Goal: Find specific page/section: Find specific page/section

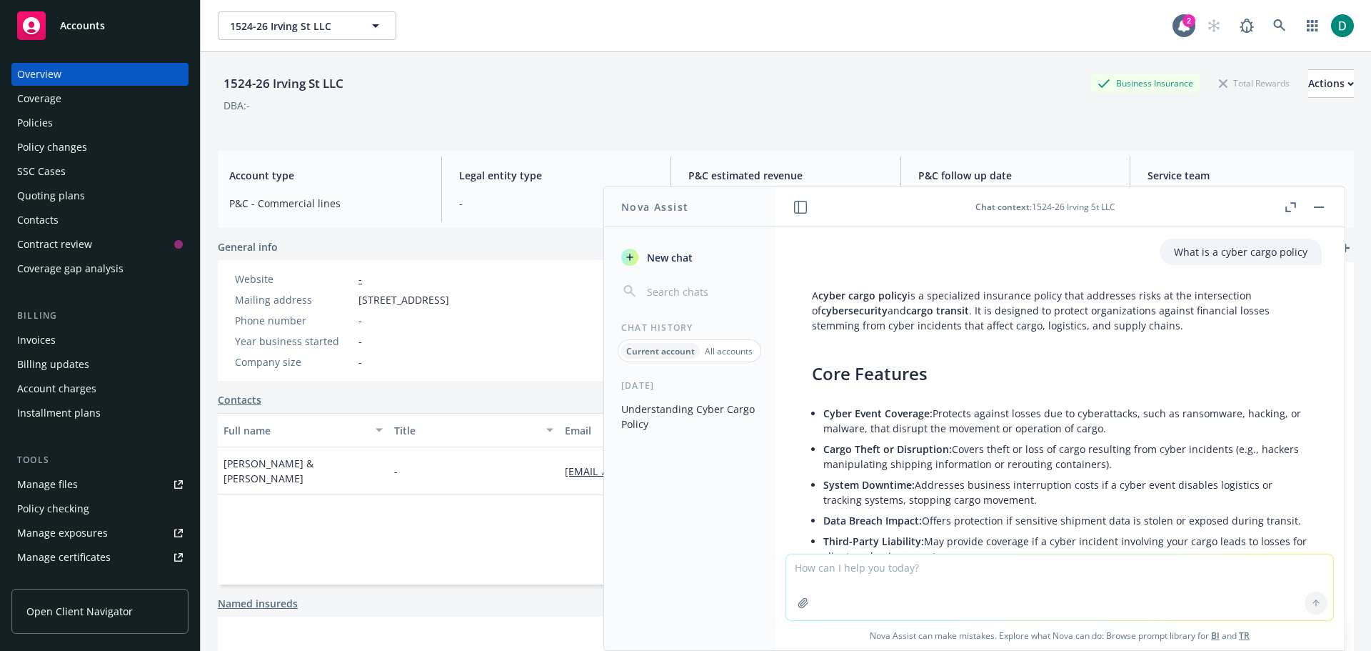
scroll to position [597, 0]
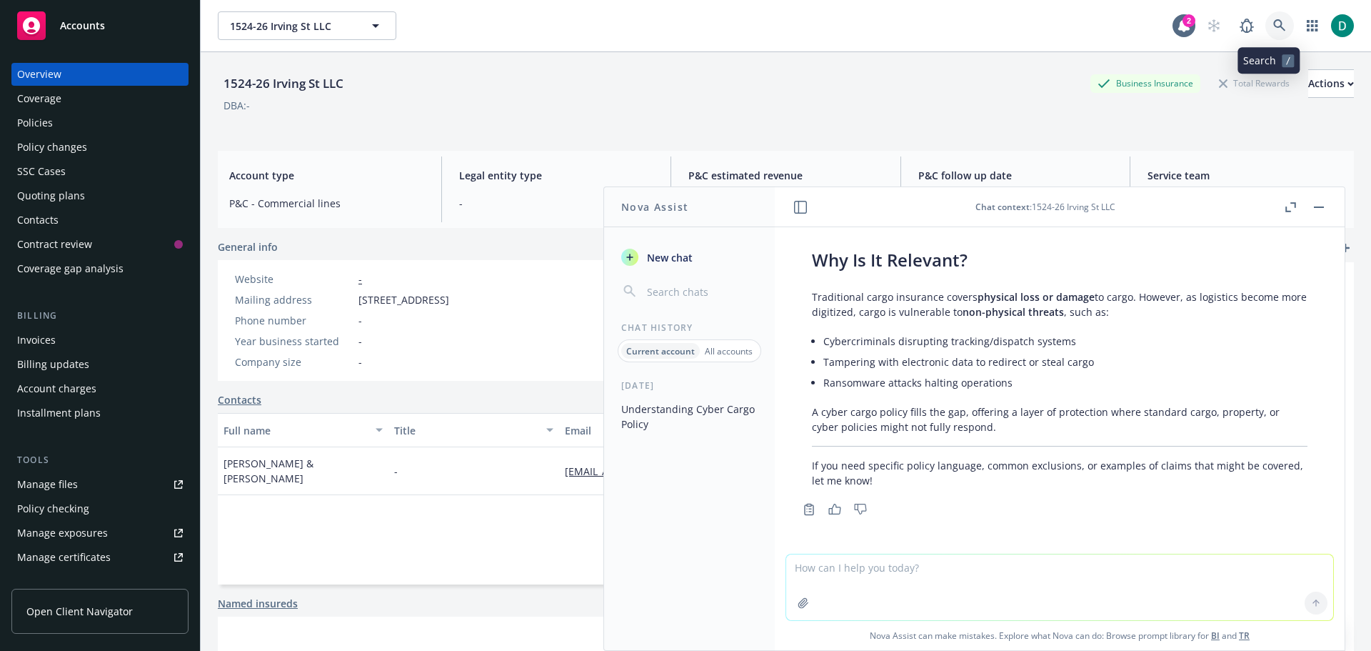
click at [1273, 25] on icon at bounding box center [1279, 25] width 12 height 12
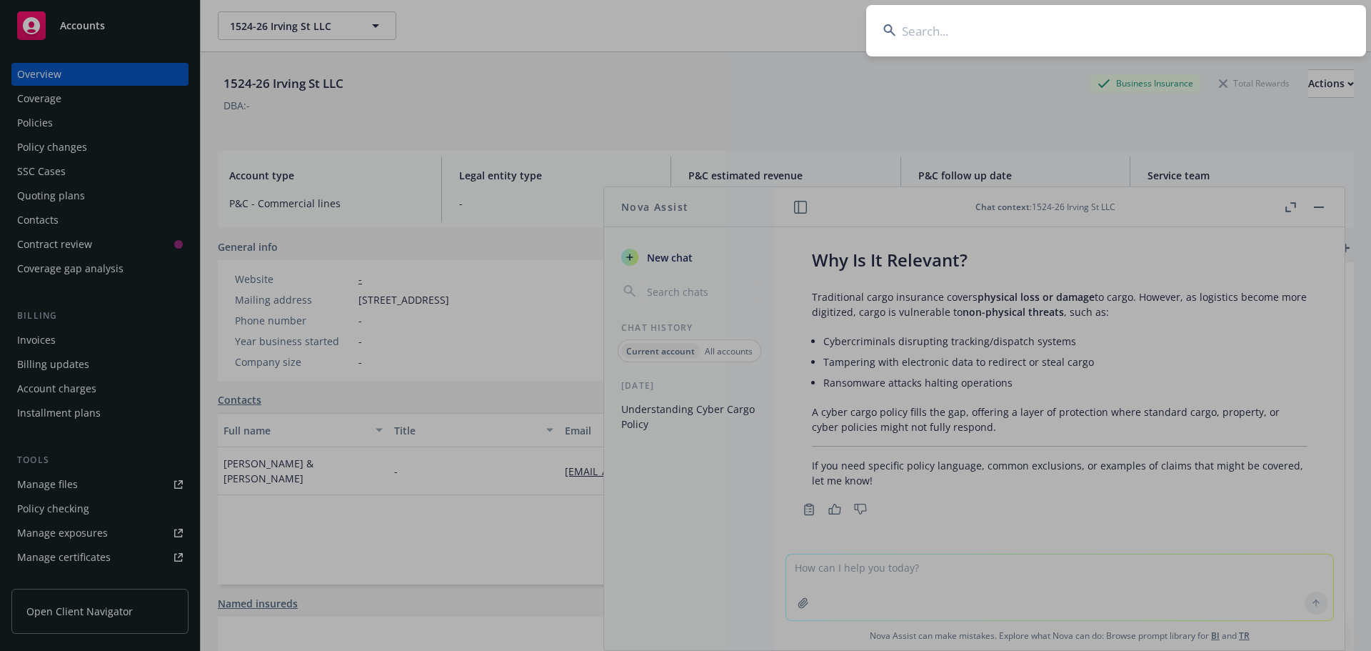
click at [886, 52] on input at bounding box center [1116, 30] width 500 height 51
click at [925, 35] on input at bounding box center [1116, 30] width 500 height 51
type input "[PERSON_NAME]"
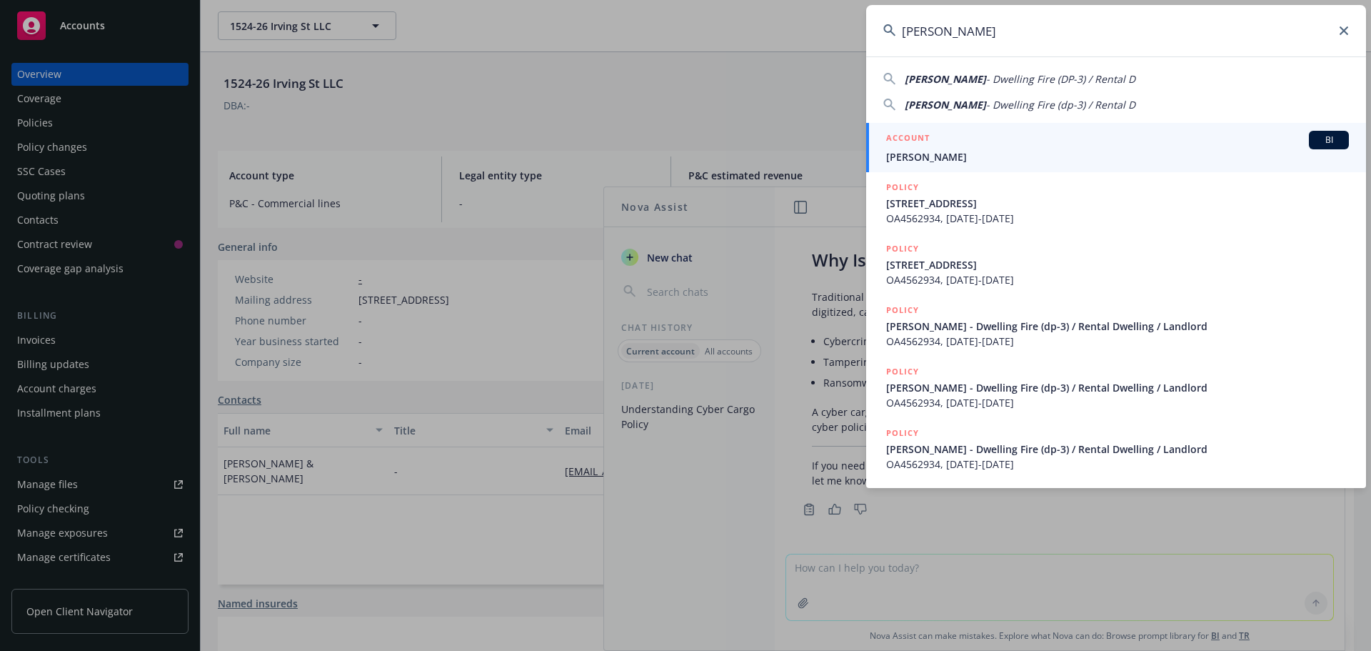
click at [931, 157] on span "[PERSON_NAME]" at bounding box center [1117, 156] width 463 height 15
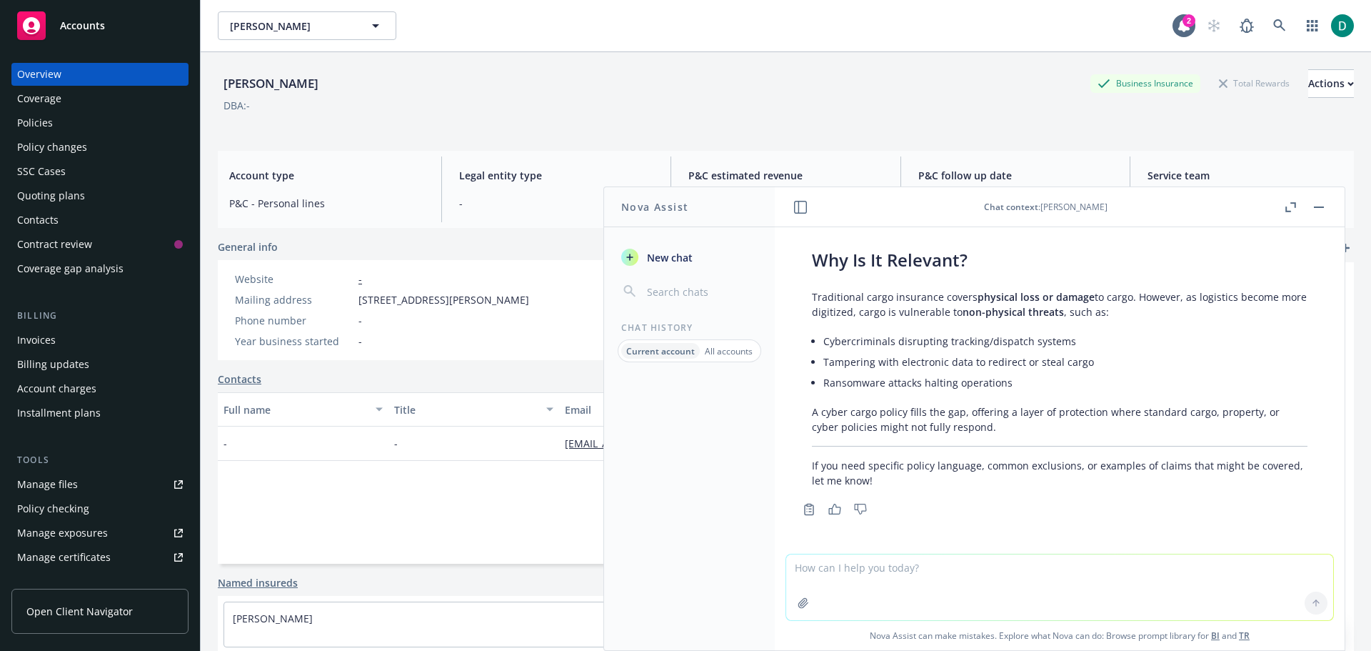
click at [1317, 200] on button "button" at bounding box center [1319, 207] width 17 height 17
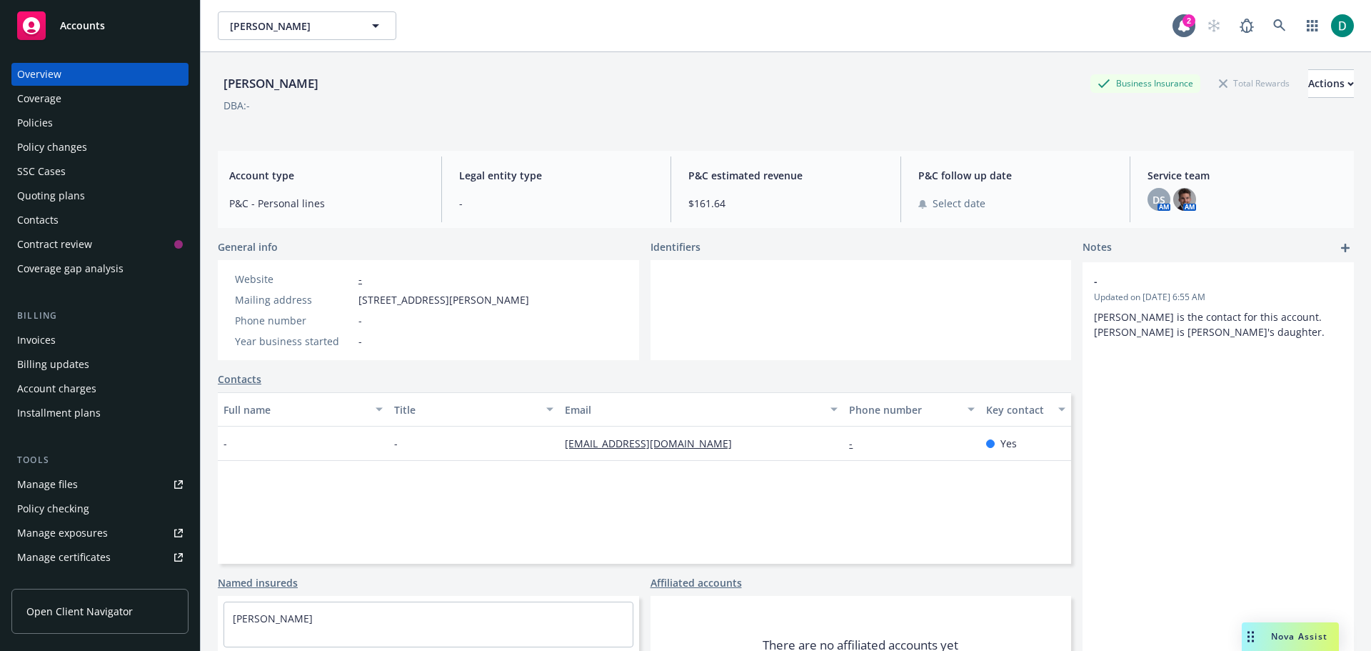
click at [85, 124] on div "Policies" at bounding box center [100, 122] width 166 height 23
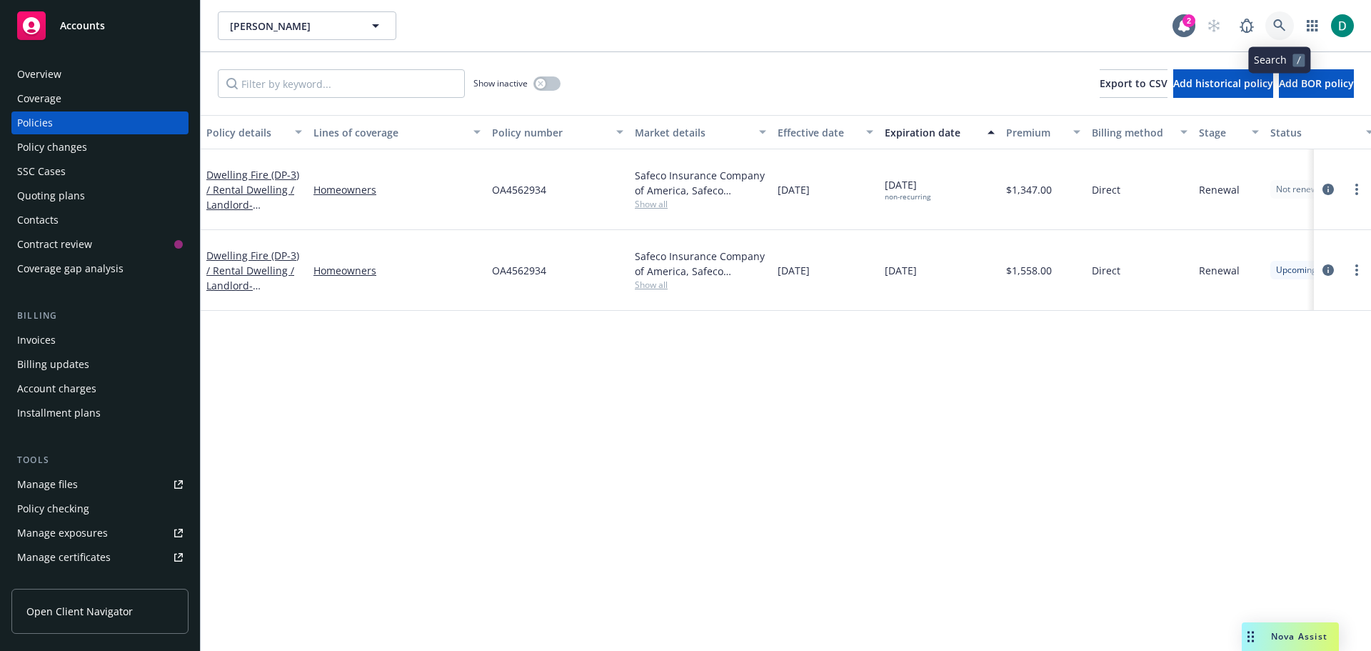
click at [1289, 31] on link at bounding box center [1280, 25] width 29 height 29
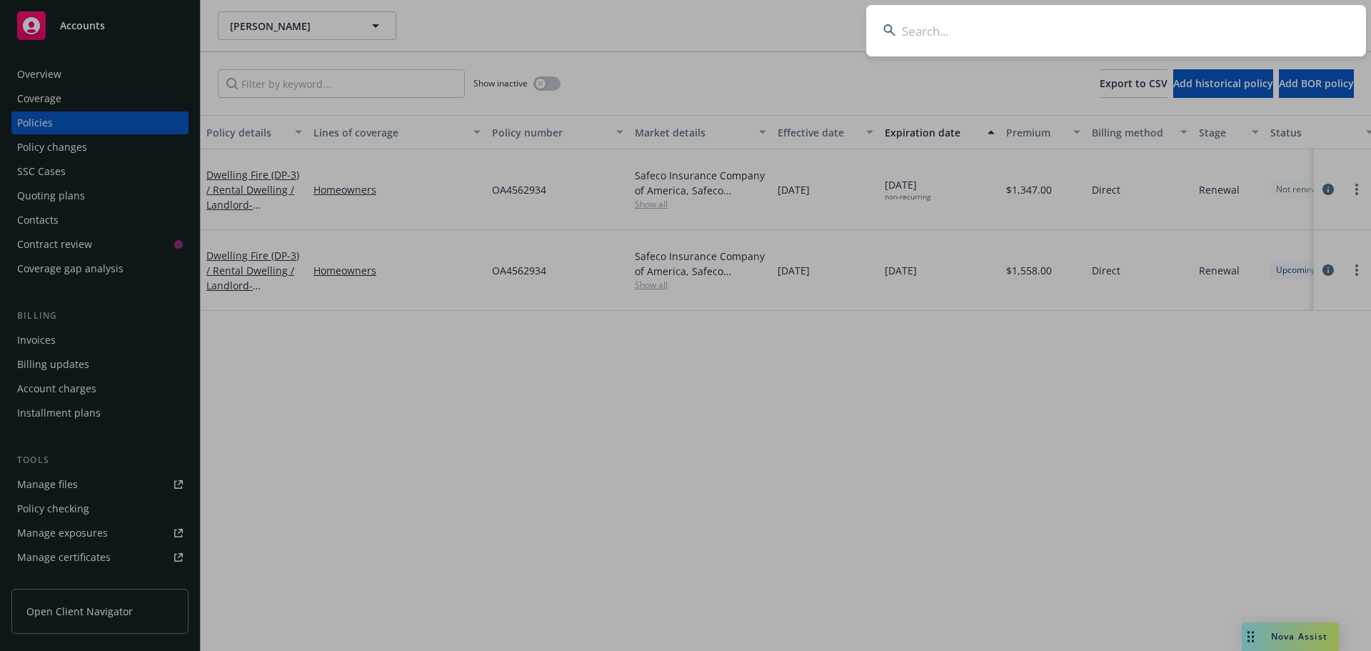
type input "[PERSON_NAME] Trust"
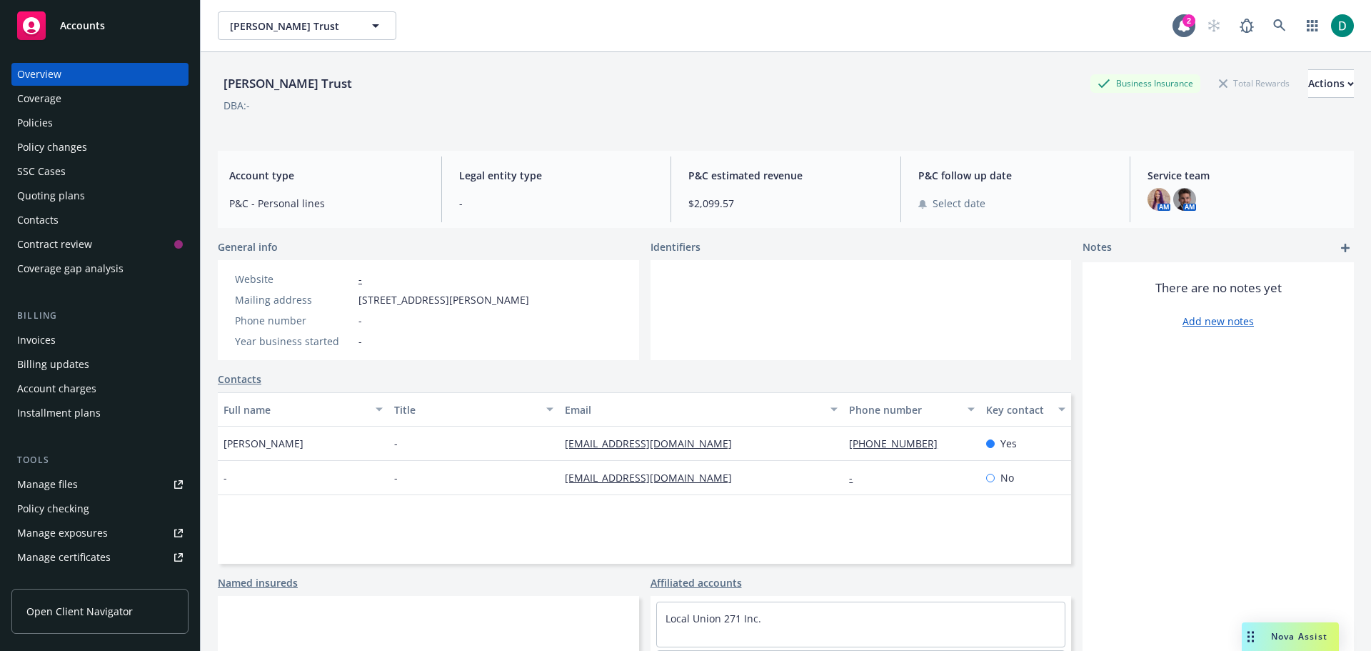
click at [41, 121] on div "Policies" at bounding box center [35, 122] width 36 height 23
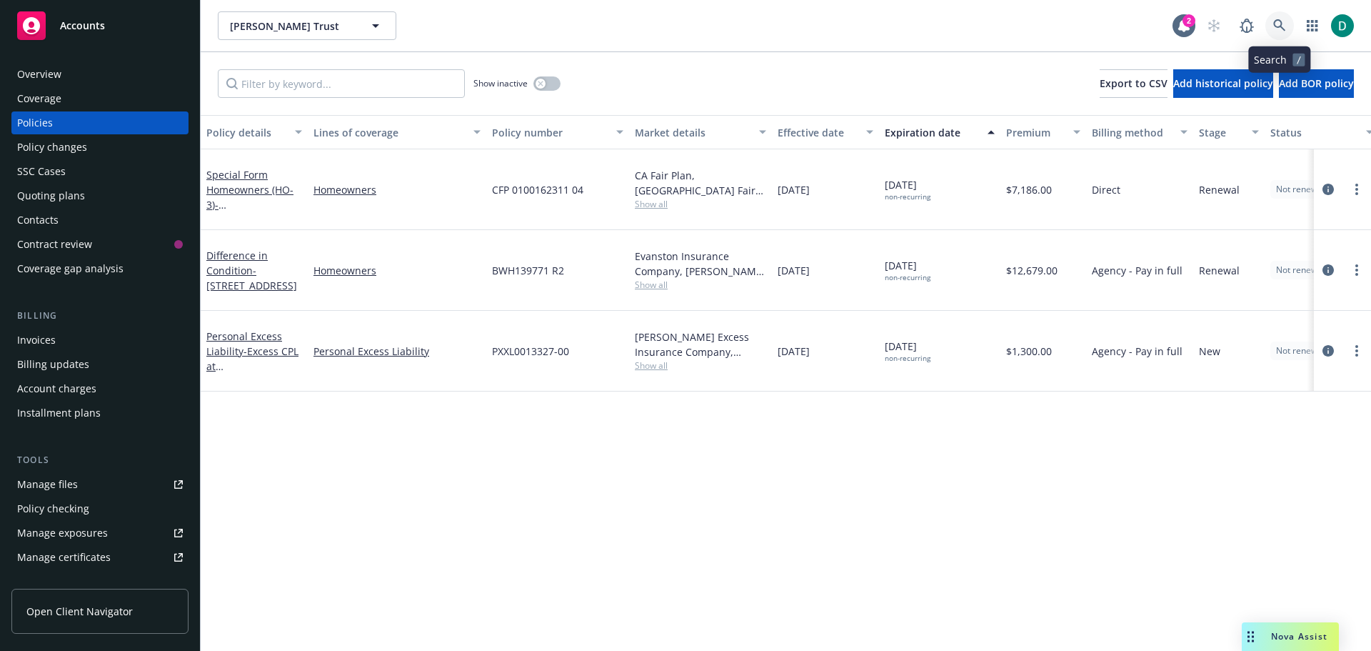
click at [1274, 28] on icon at bounding box center [1279, 25] width 13 height 13
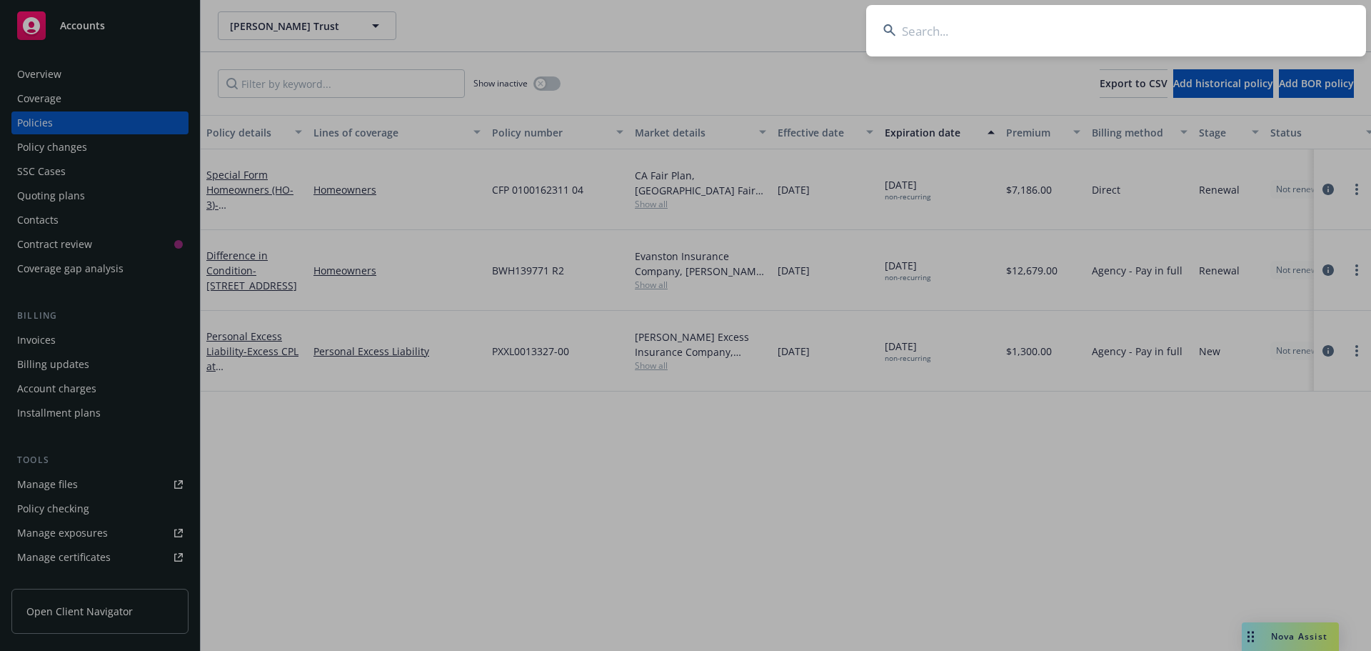
click at [926, 31] on input at bounding box center [1116, 30] width 500 height 51
paste input "[PERSON_NAME] / E [PERSON_NAME]"
type input "[PERSON_NAME] / E [PERSON_NAME]"
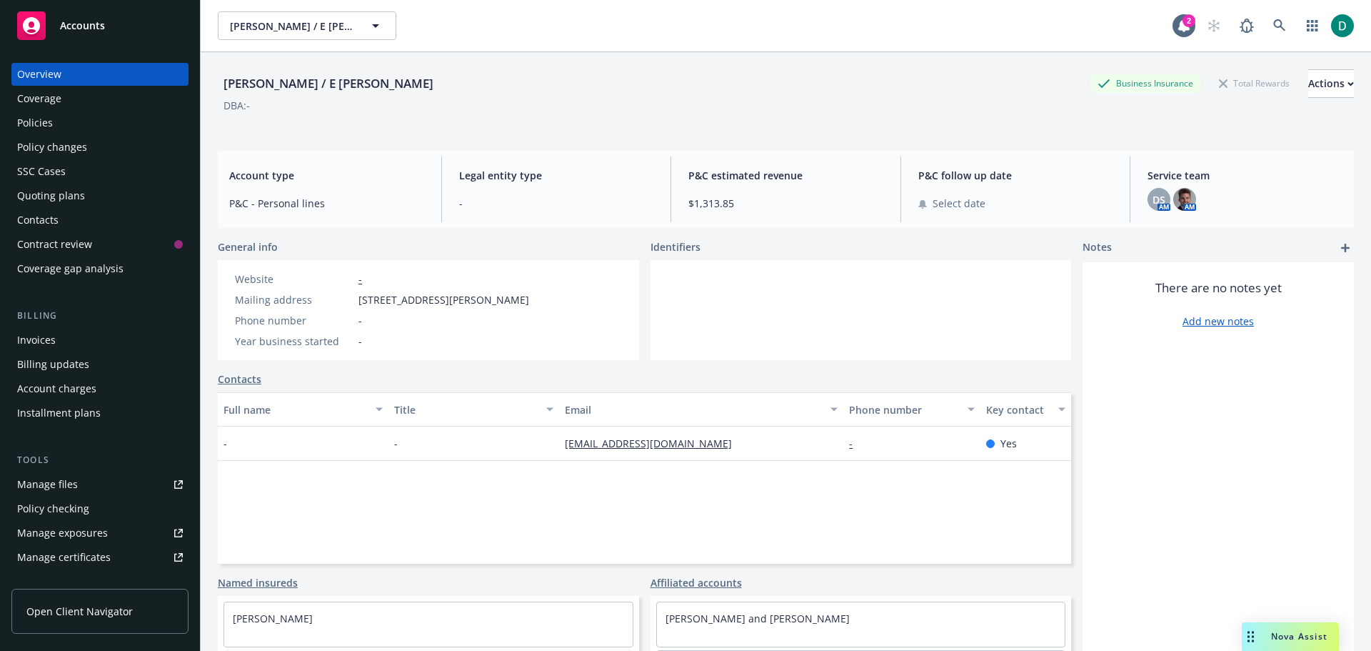
click at [53, 123] on div "Policies" at bounding box center [100, 122] width 166 height 23
